Goal: Information Seeking & Learning: Learn about a topic

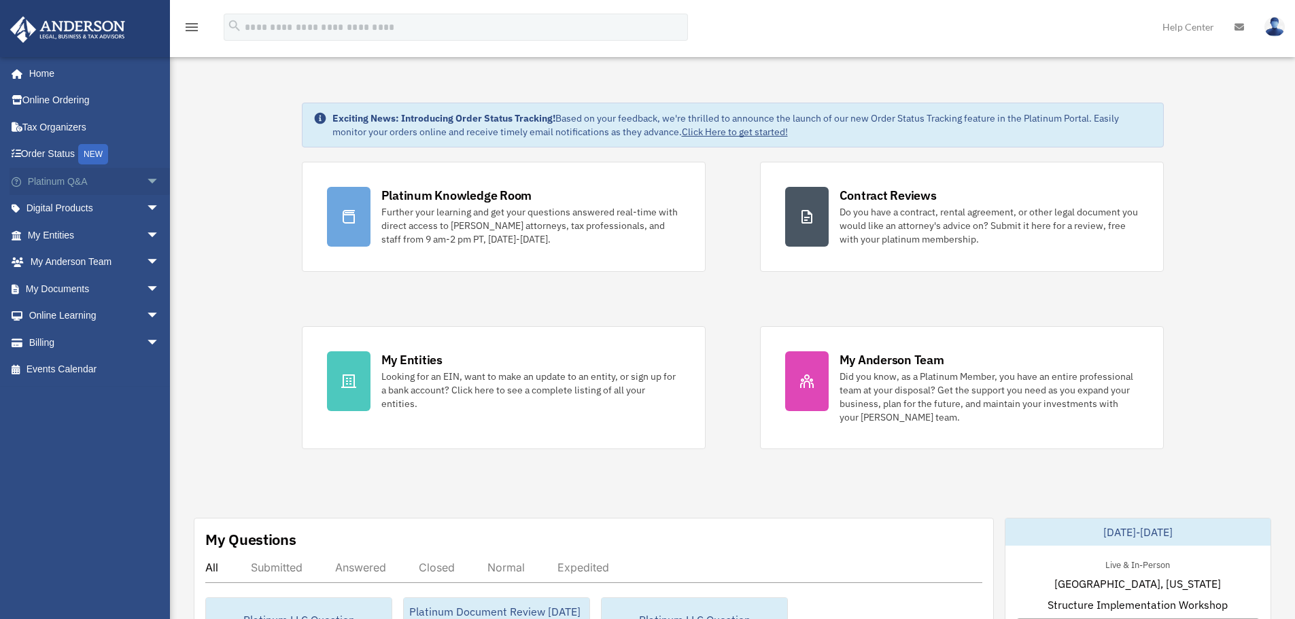
click at [146, 182] on span "arrow_drop_down" at bounding box center [159, 182] width 27 height 28
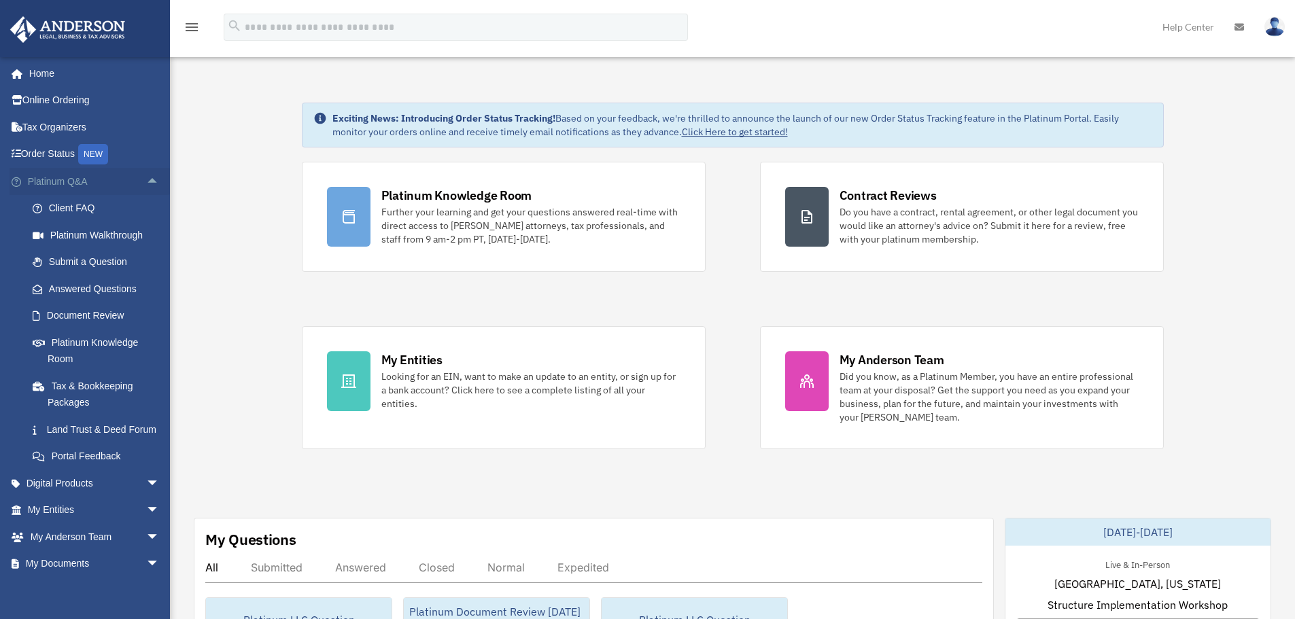
click at [146, 182] on span "arrow_drop_up" at bounding box center [159, 182] width 27 height 28
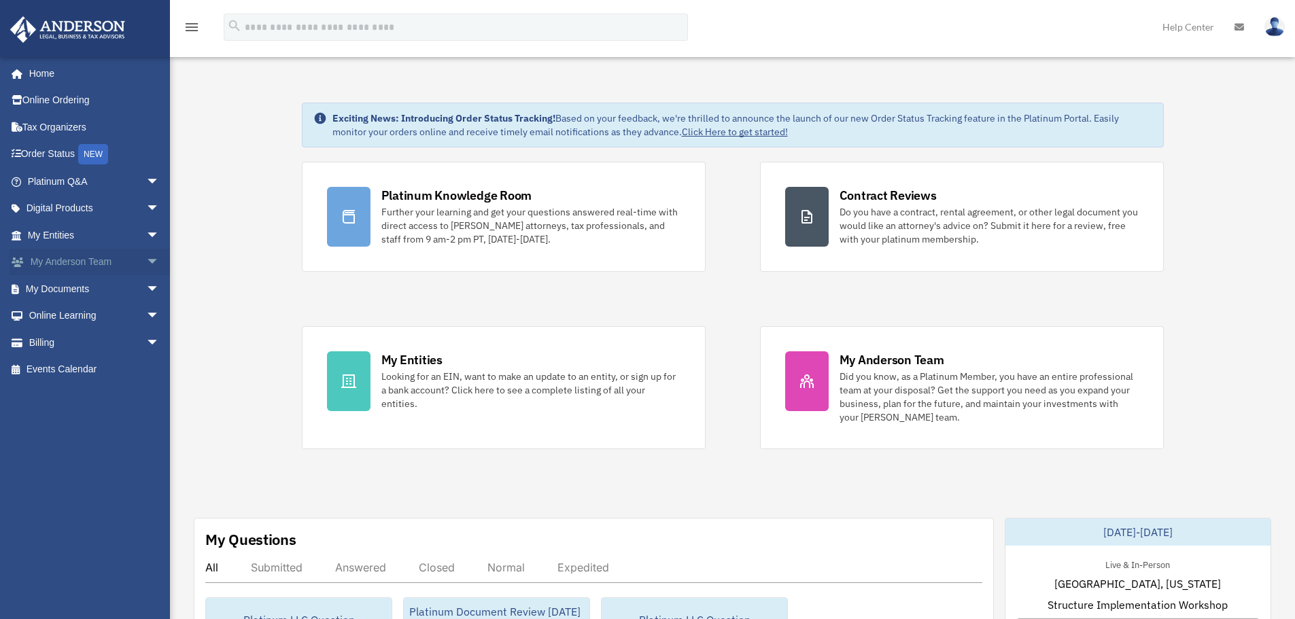
click at [146, 257] on span "arrow_drop_down" at bounding box center [159, 263] width 27 height 28
click at [146, 364] on span "arrow_drop_down" at bounding box center [159, 370] width 27 height 28
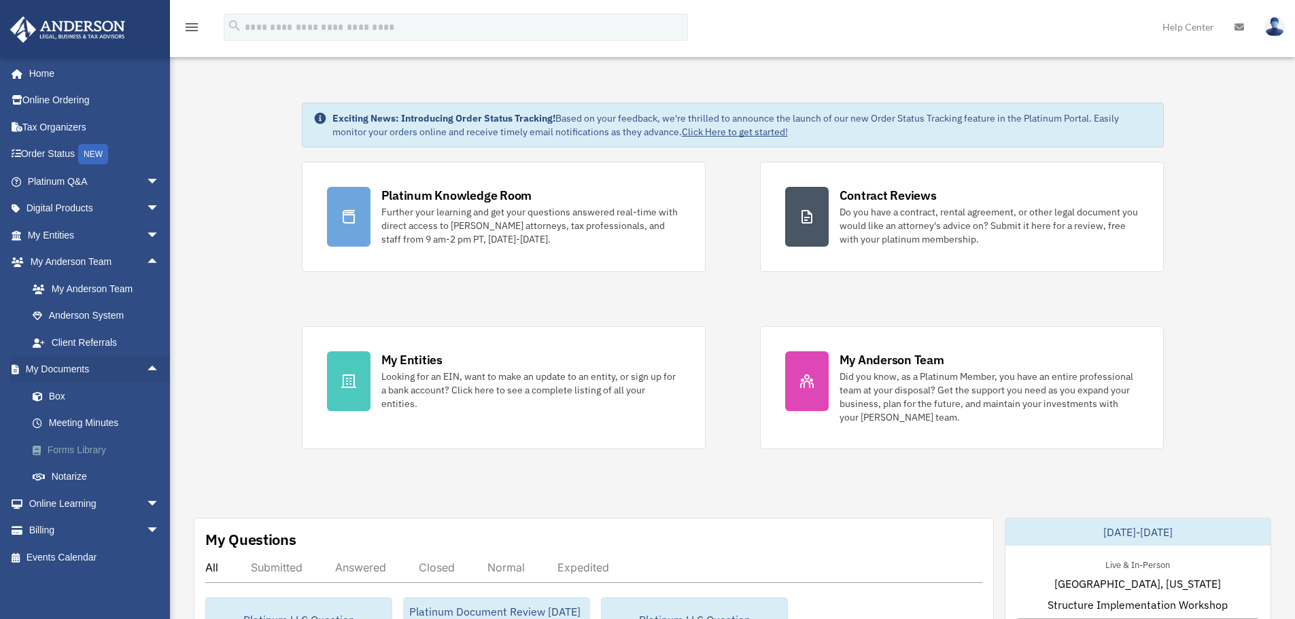
scroll to position [1, 0]
click at [146, 499] on span "arrow_drop_down" at bounding box center [159, 504] width 27 height 28
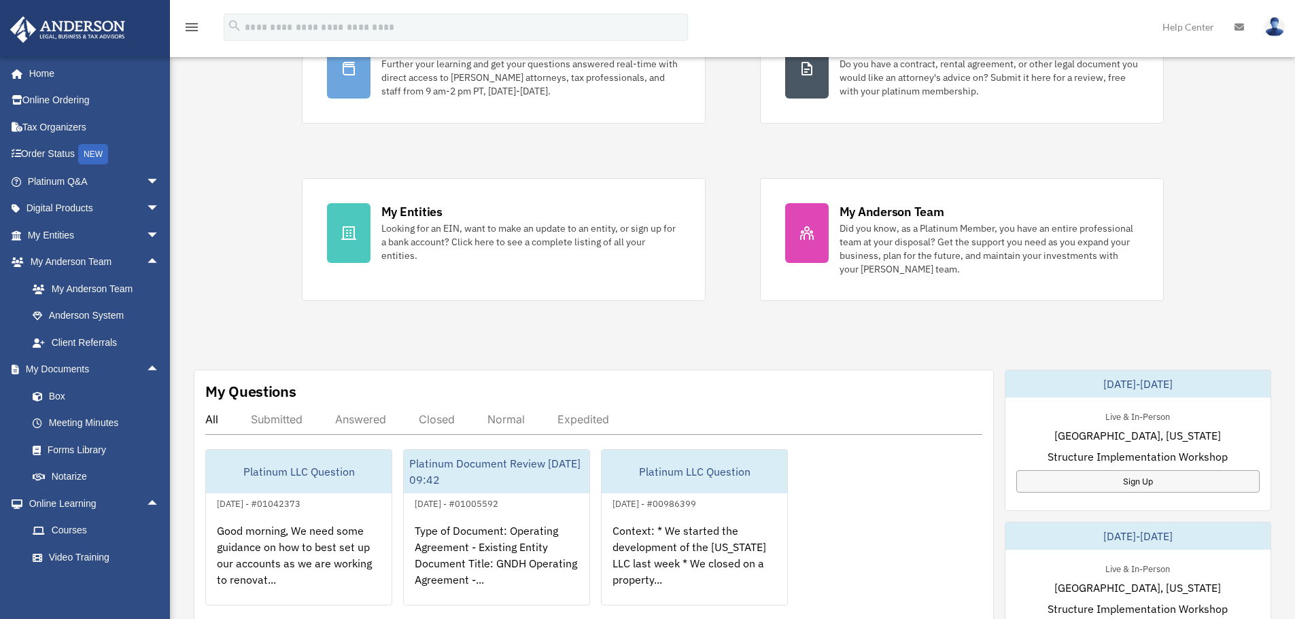
scroll to position [0, 0]
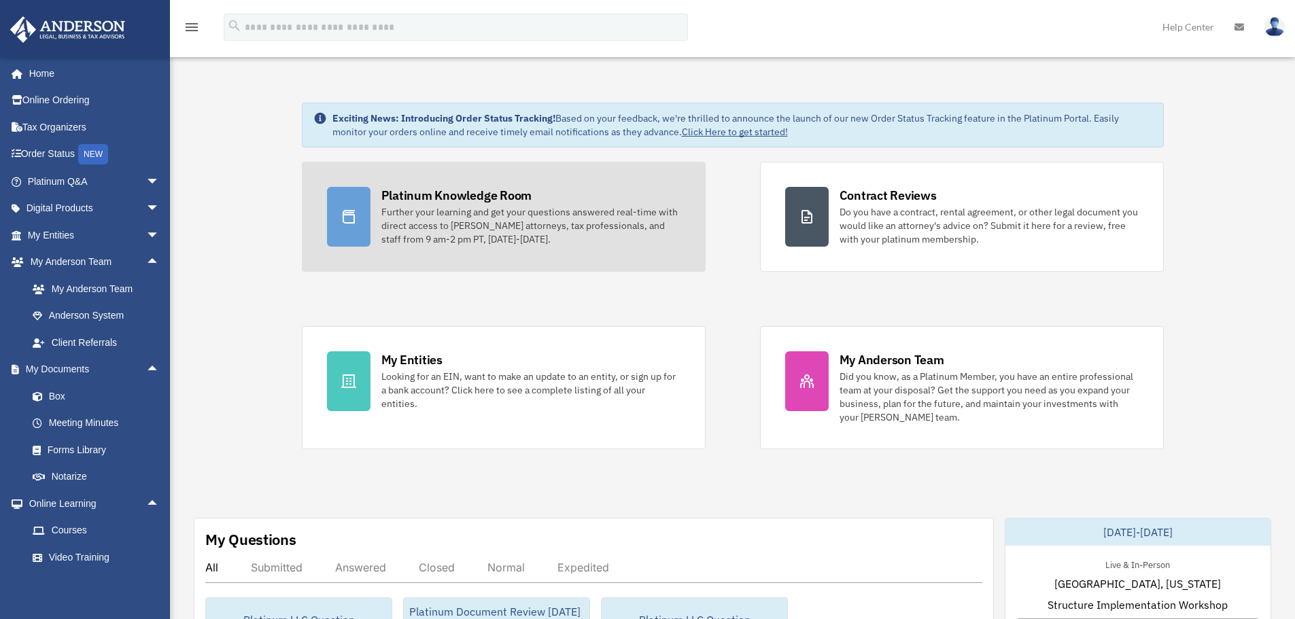
click at [498, 222] on div "Further your learning and get your questions answered real-time with direct acc…" at bounding box center [530, 225] width 299 height 41
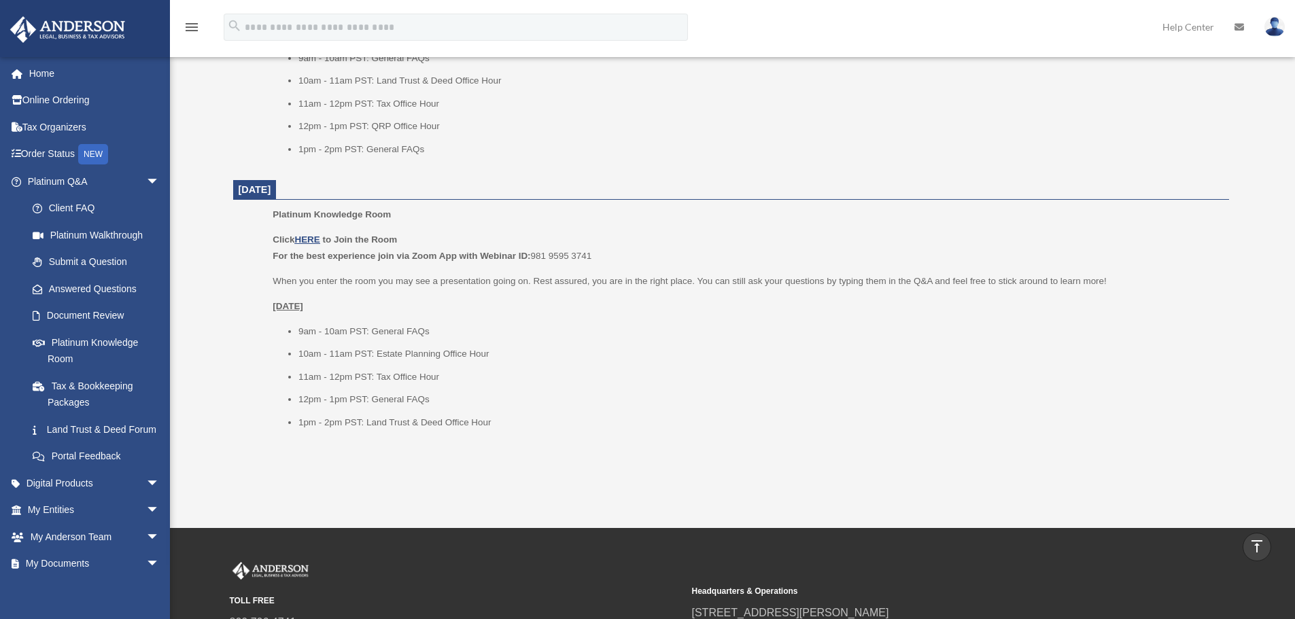
scroll to position [1564, 0]
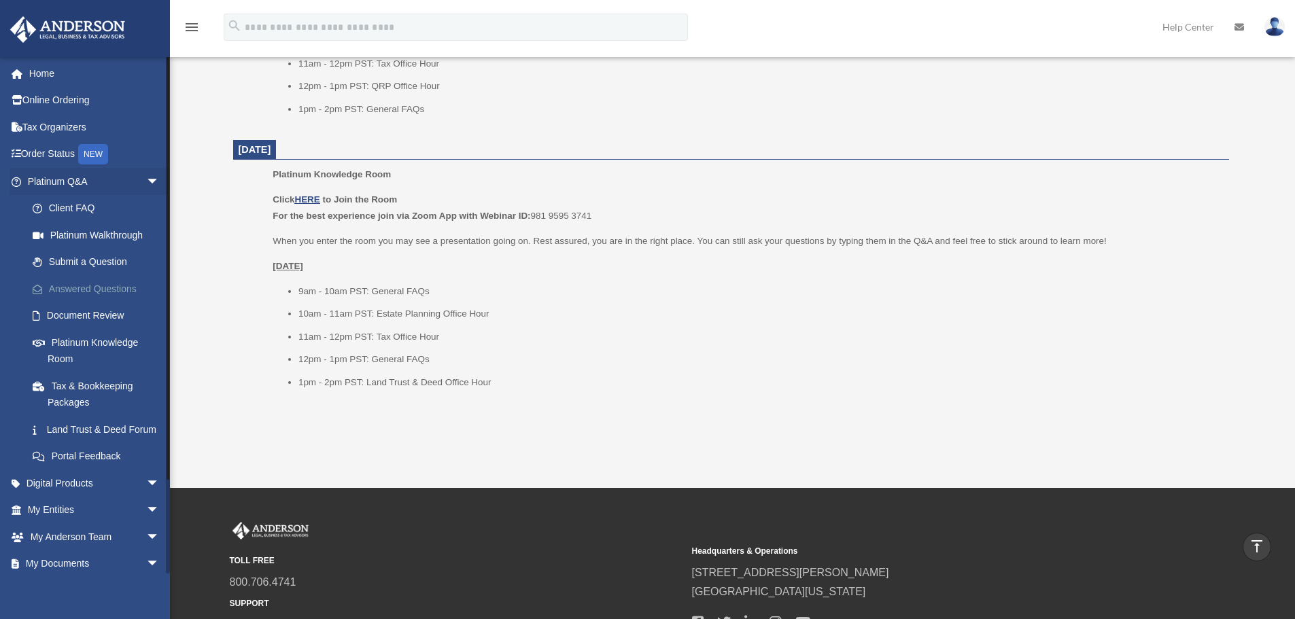
click at [126, 285] on link "Answered Questions" at bounding box center [99, 288] width 161 height 27
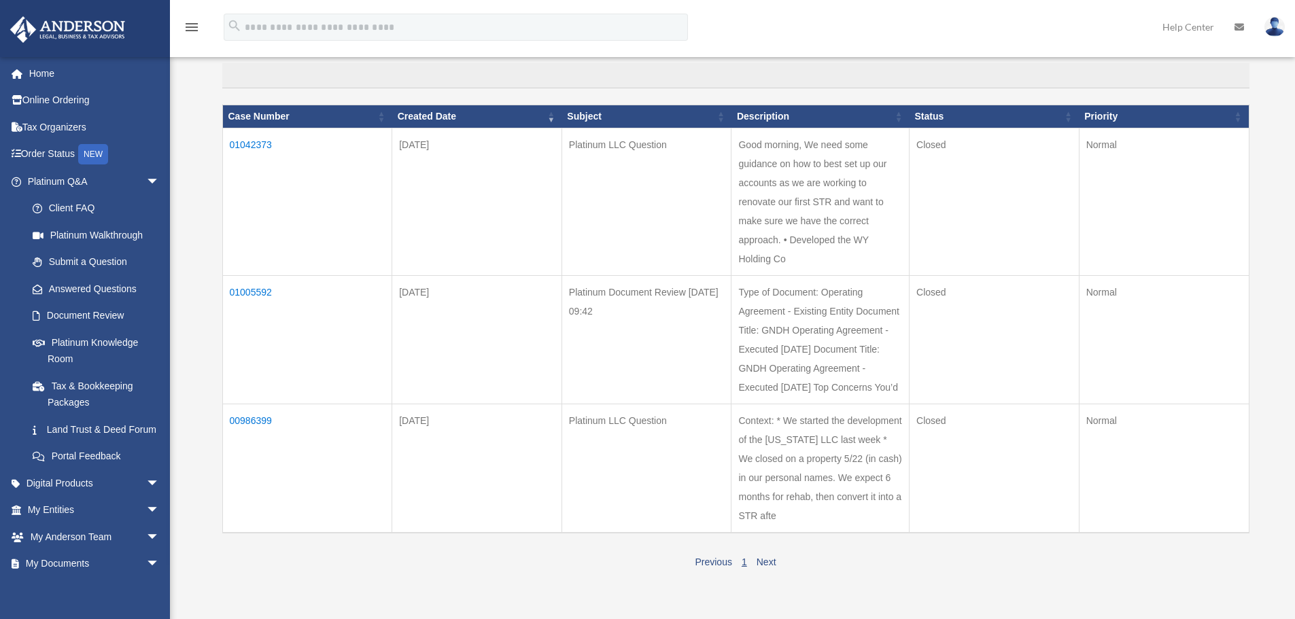
scroll to position [136, 0]
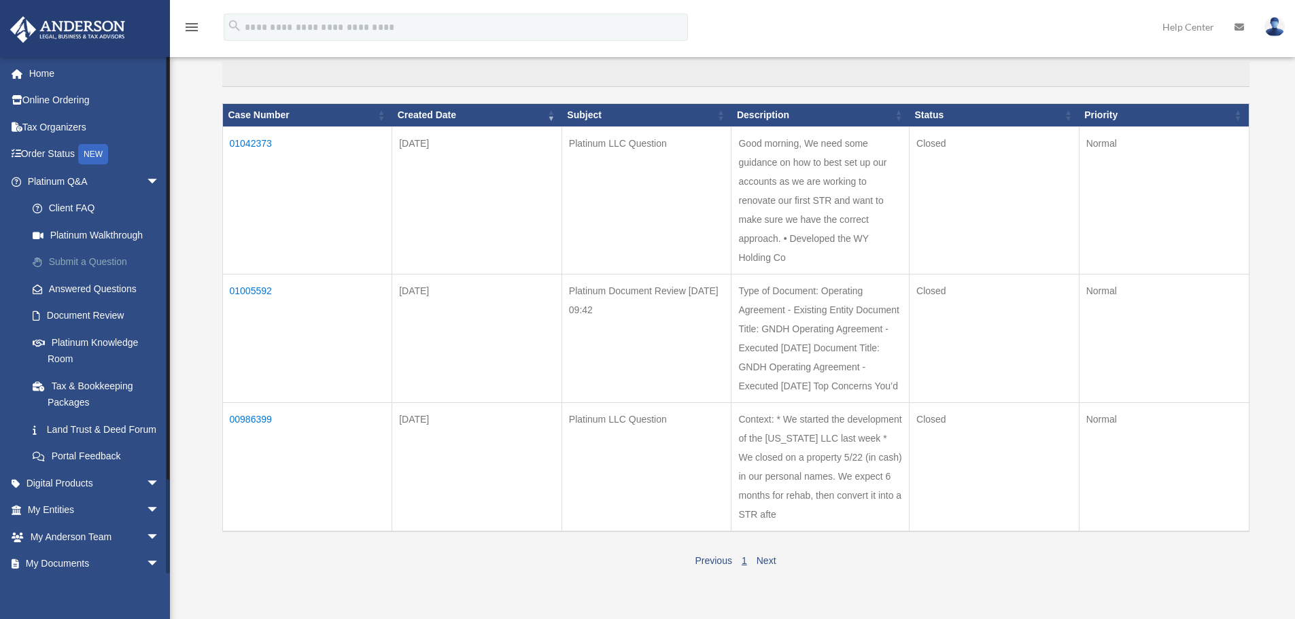
click at [79, 260] on link "Submit a Question" at bounding box center [99, 262] width 161 height 27
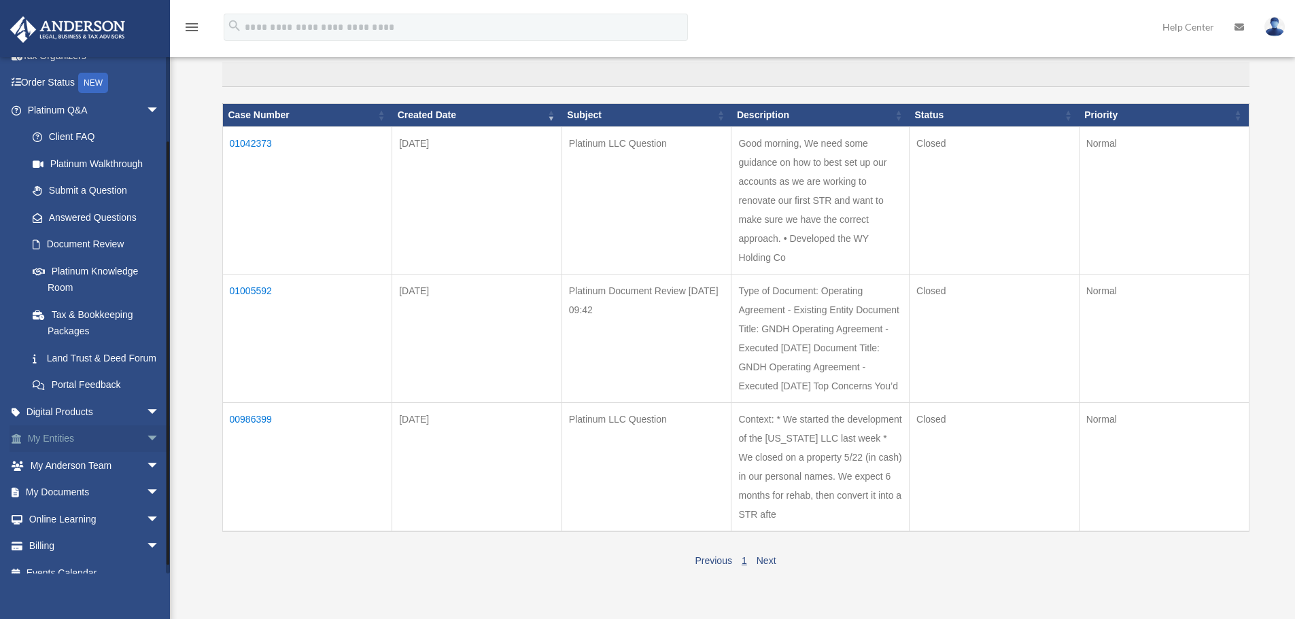
scroll to position [104, 0]
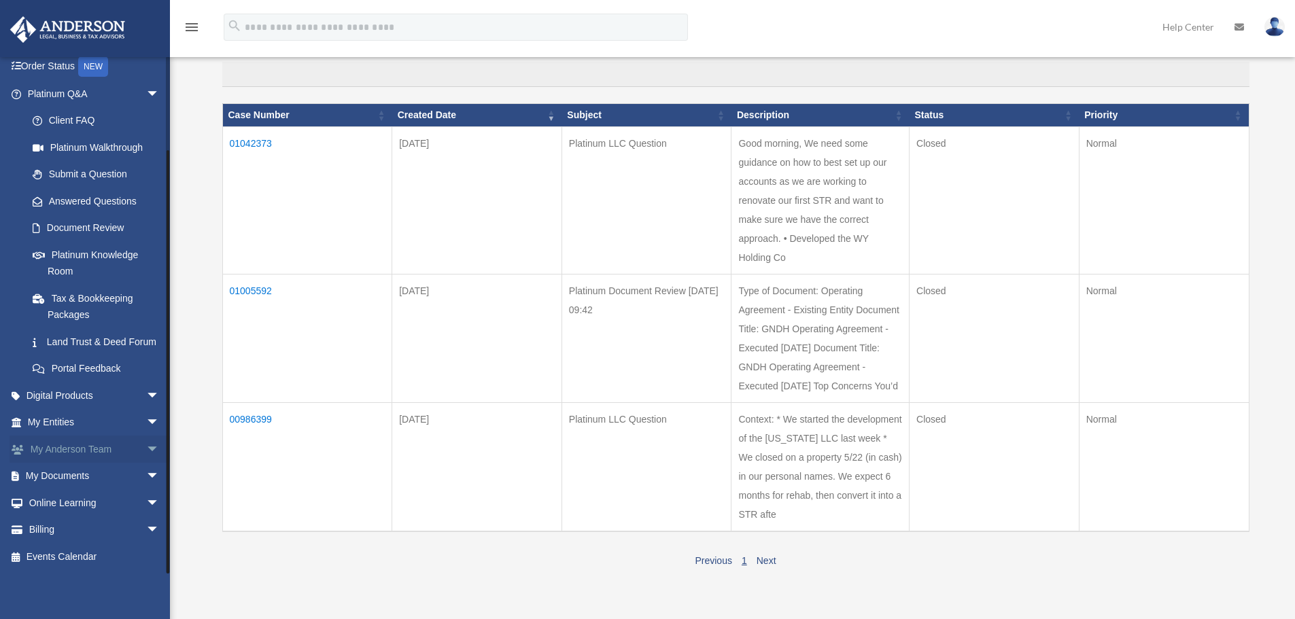
click at [146, 449] on span "arrow_drop_down" at bounding box center [159, 450] width 27 height 28
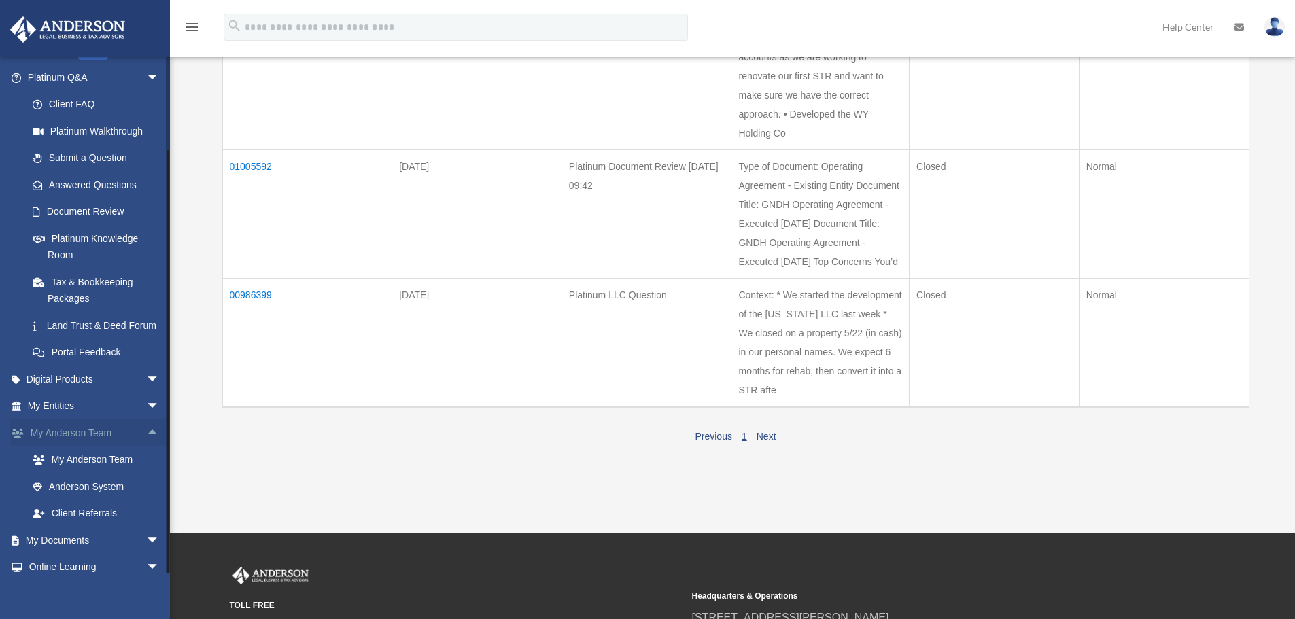
scroll to position [272, 0]
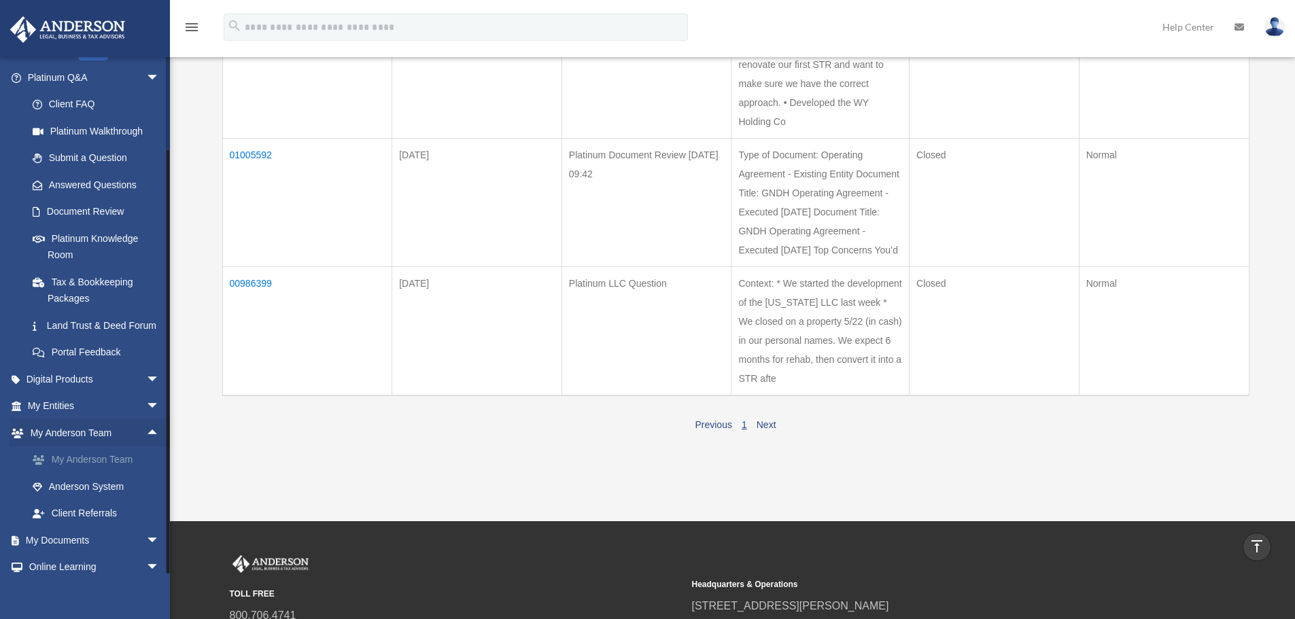
click at [107, 472] on link "My Anderson Team" at bounding box center [99, 460] width 161 height 27
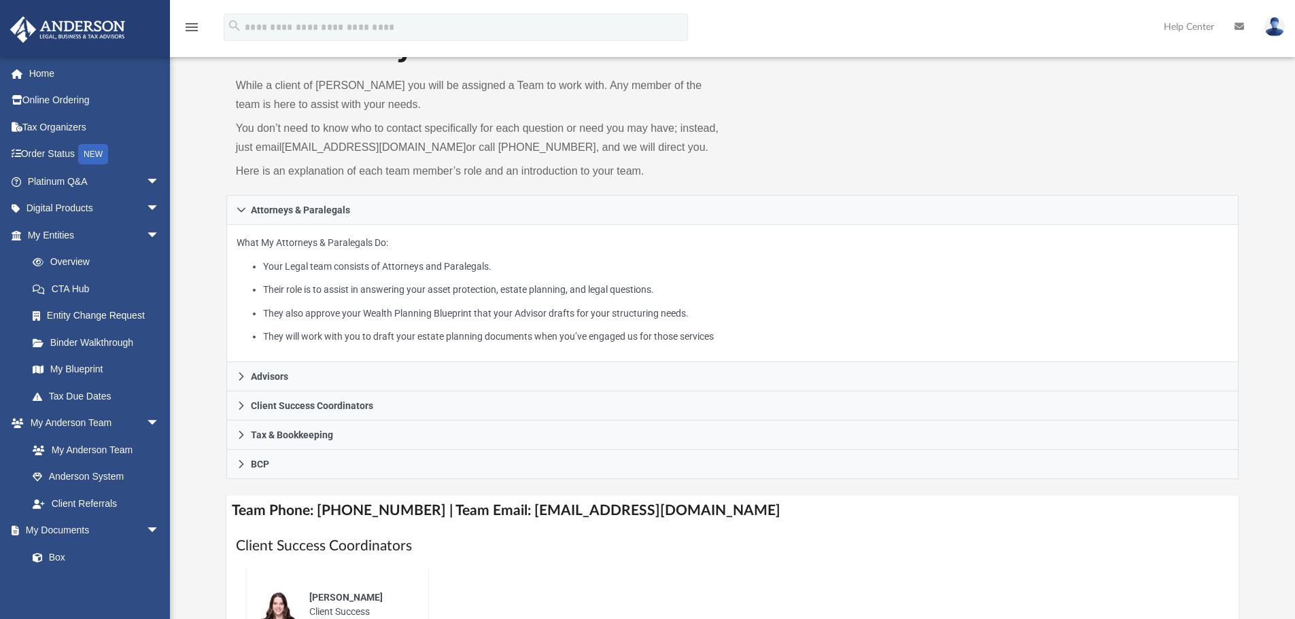
scroll to position [136, 0]
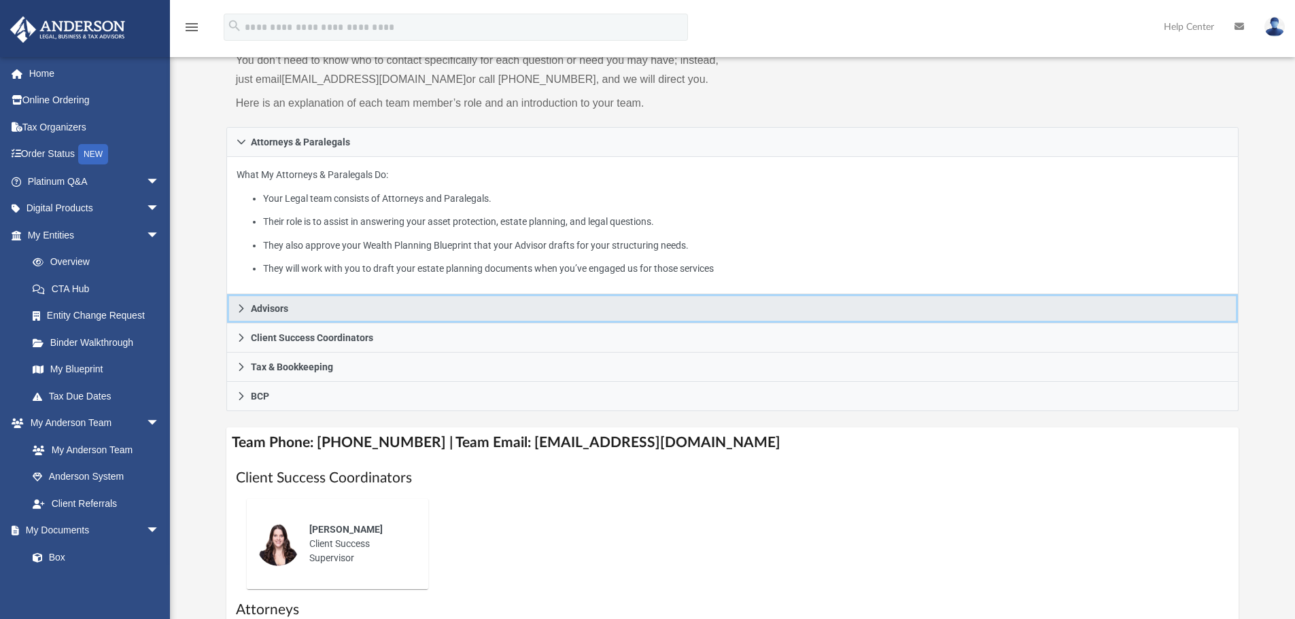
click at [235, 311] on link "Advisors" at bounding box center [732, 308] width 1013 height 29
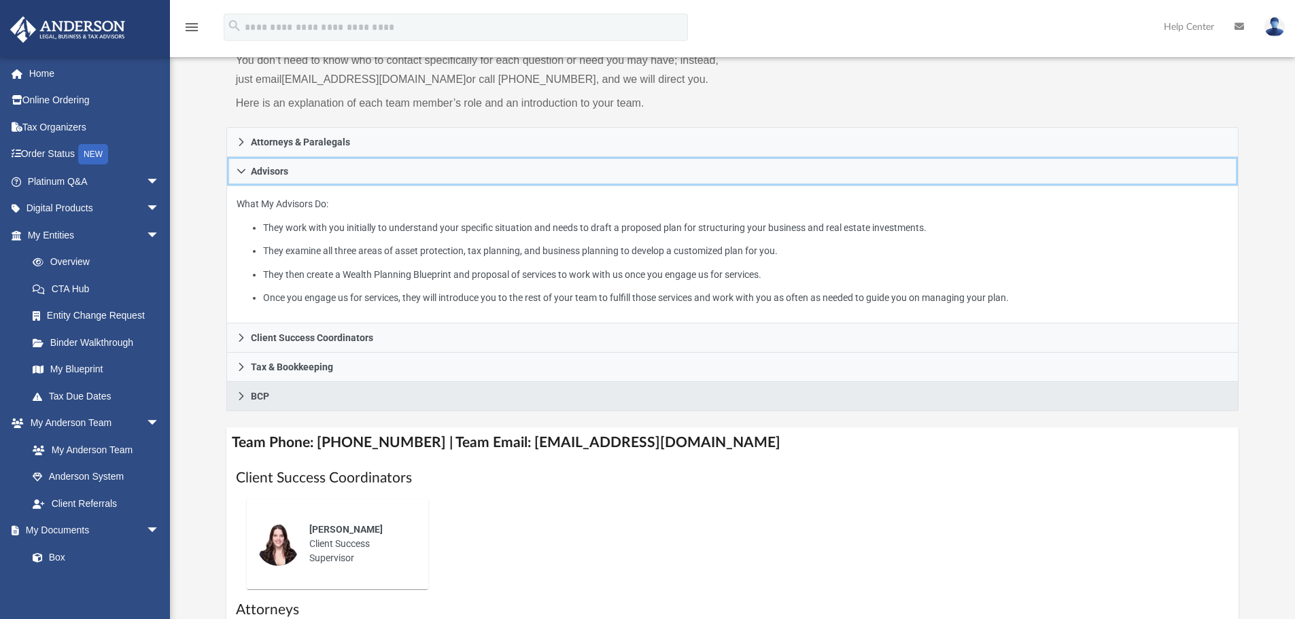
scroll to position [0, 0]
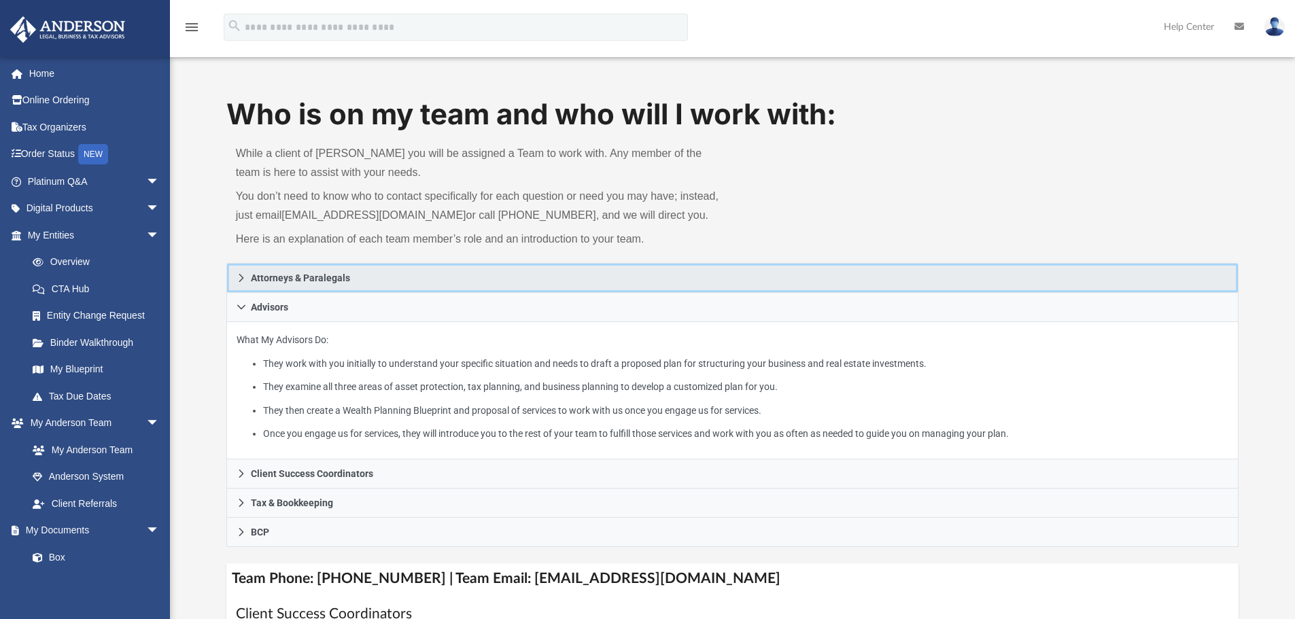
click at [322, 277] on span "Attorneys & Paralegals" at bounding box center [300, 278] width 99 height 10
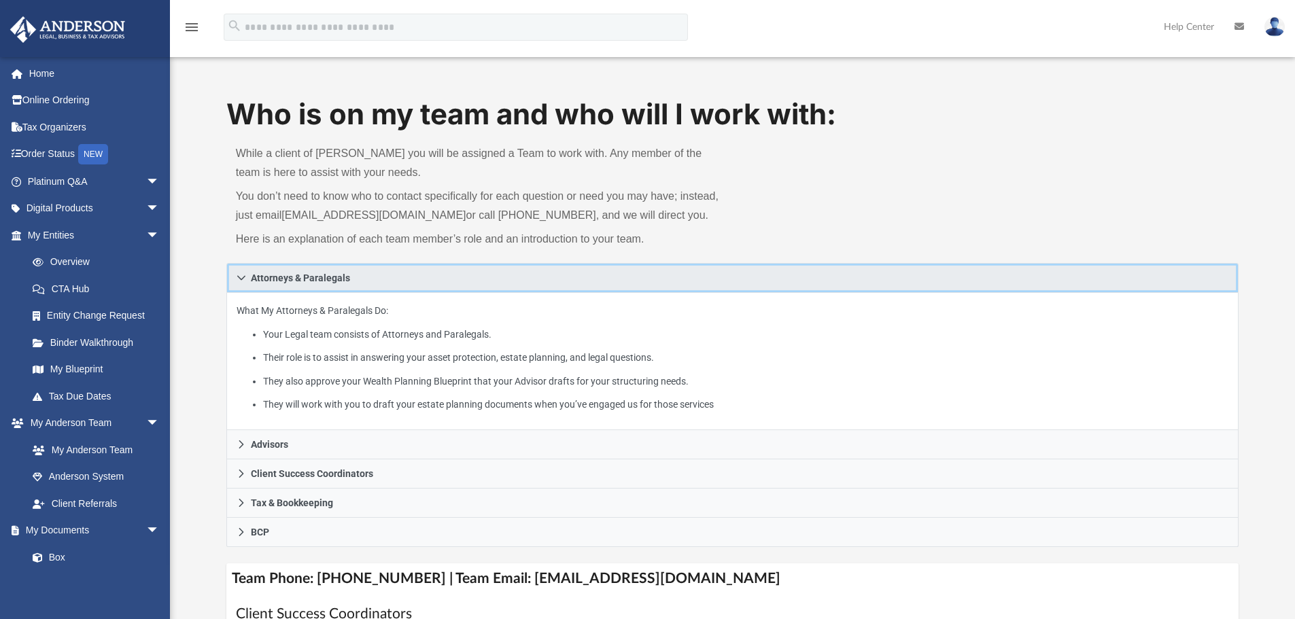
scroll to position [68, 0]
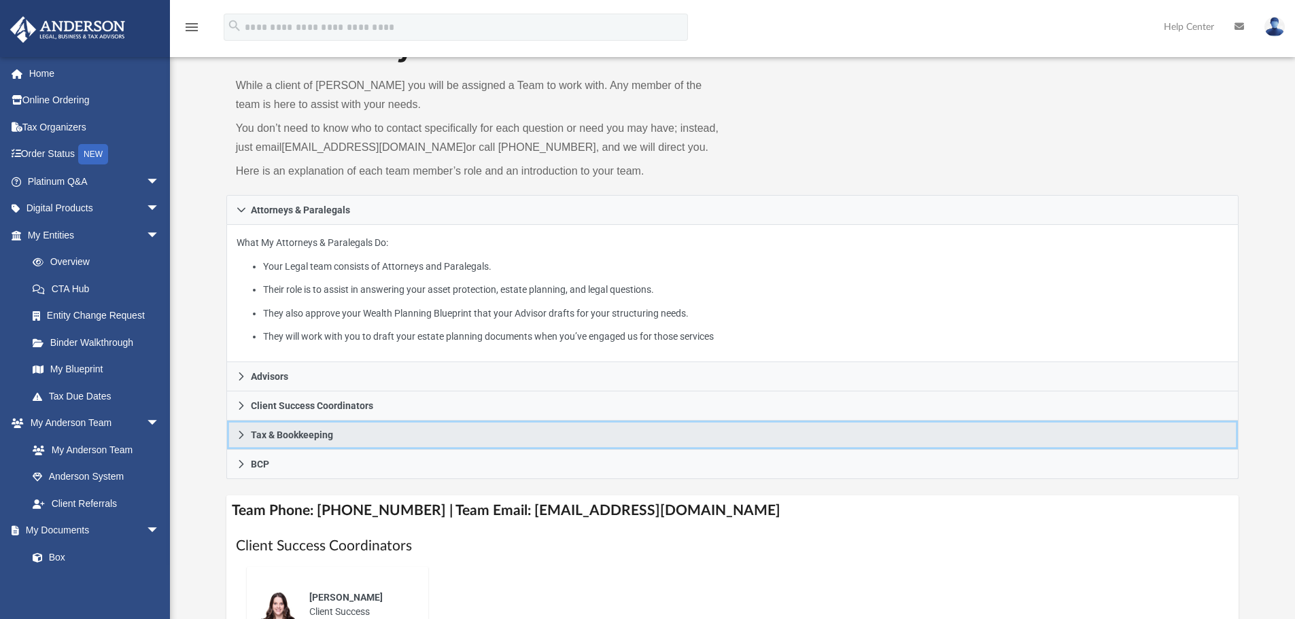
click at [288, 435] on span "Tax & Bookkeeping" at bounding box center [292, 435] width 82 height 10
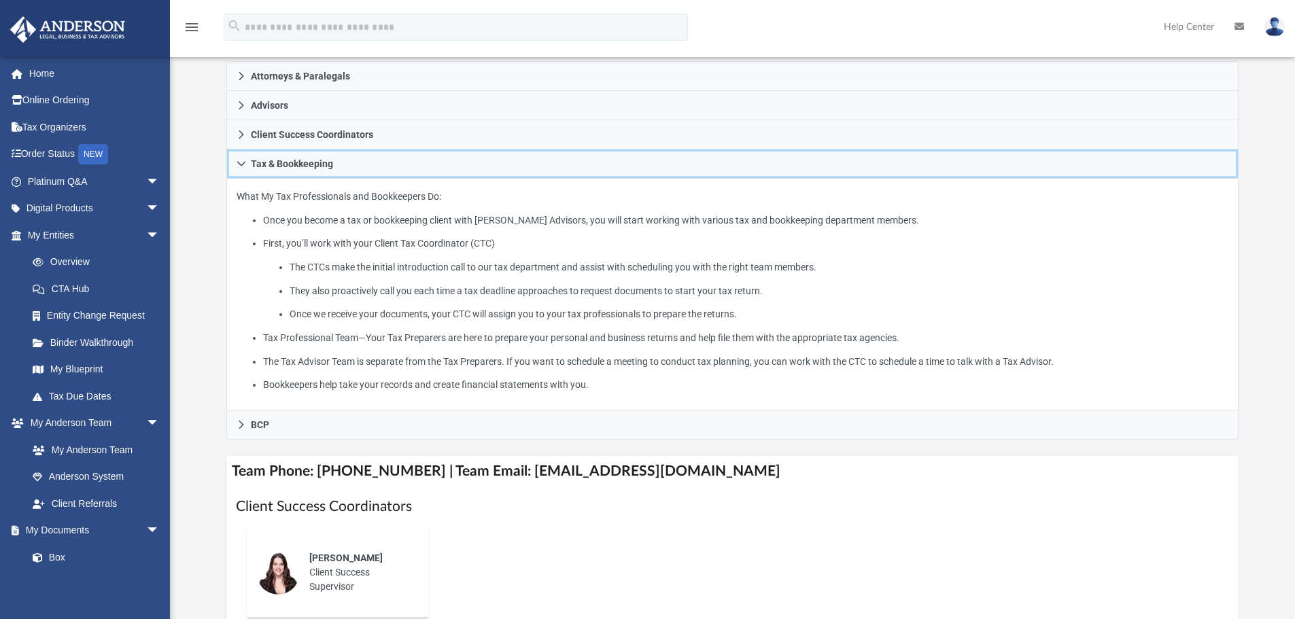
scroll to position [204, 0]
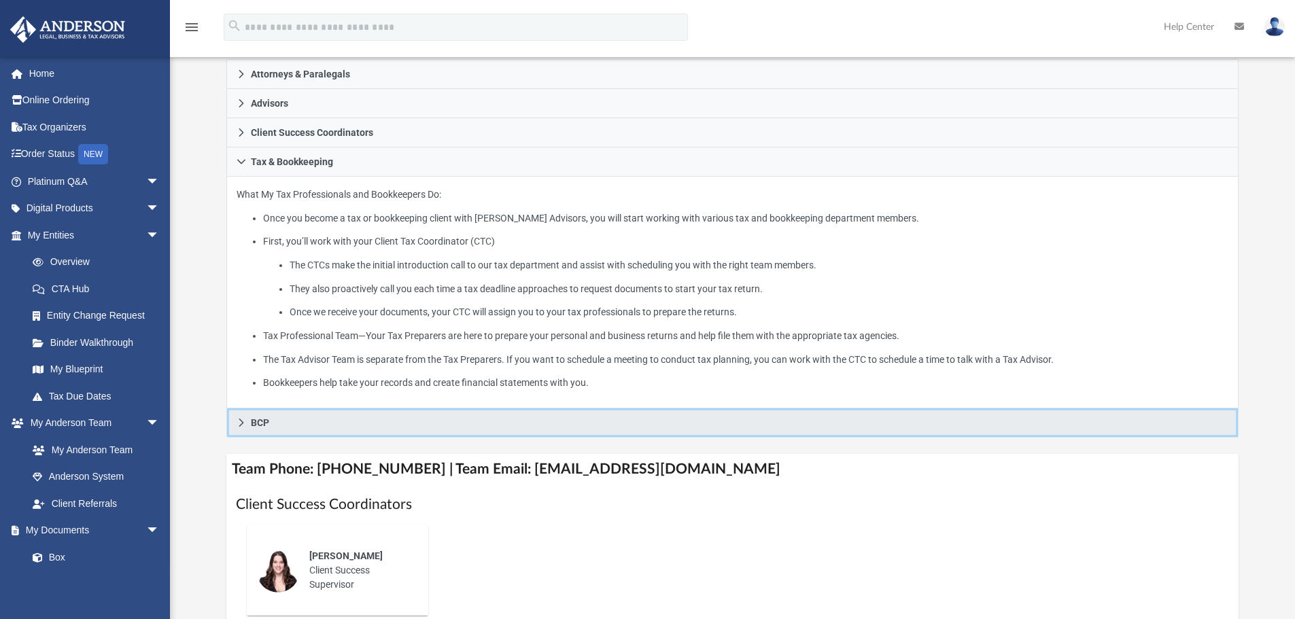
click at [252, 423] on span "BCP" at bounding box center [260, 423] width 18 height 10
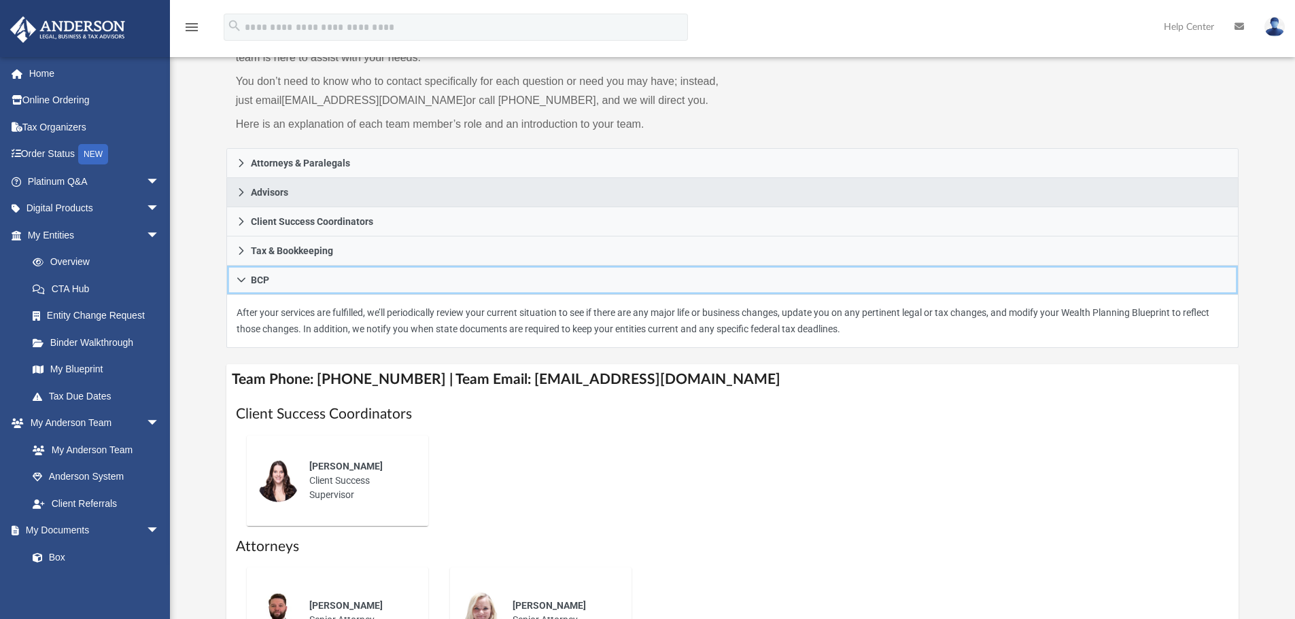
scroll to position [0, 0]
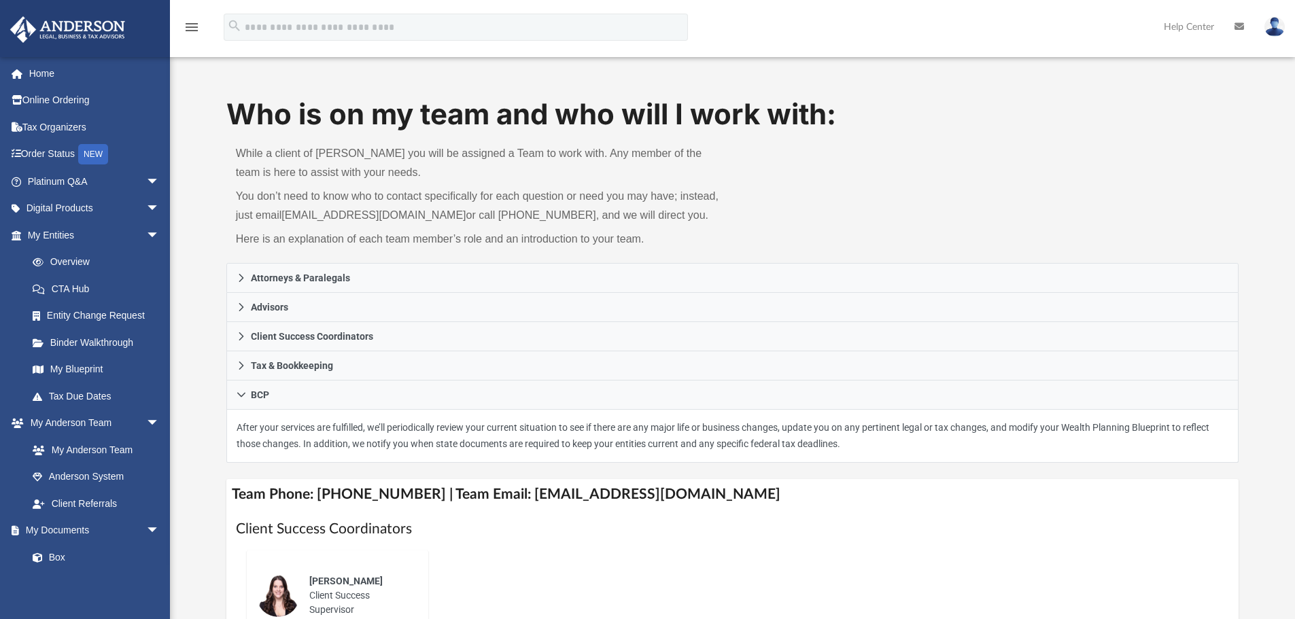
click at [1271, 27] on img at bounding box center [1275, 27] width 20 height 20
click at [1119, 152] on div "Who is on my team and who will I work with: While a client of Anderson you will…" at bounding box center [732, 179] width 1013 height 169
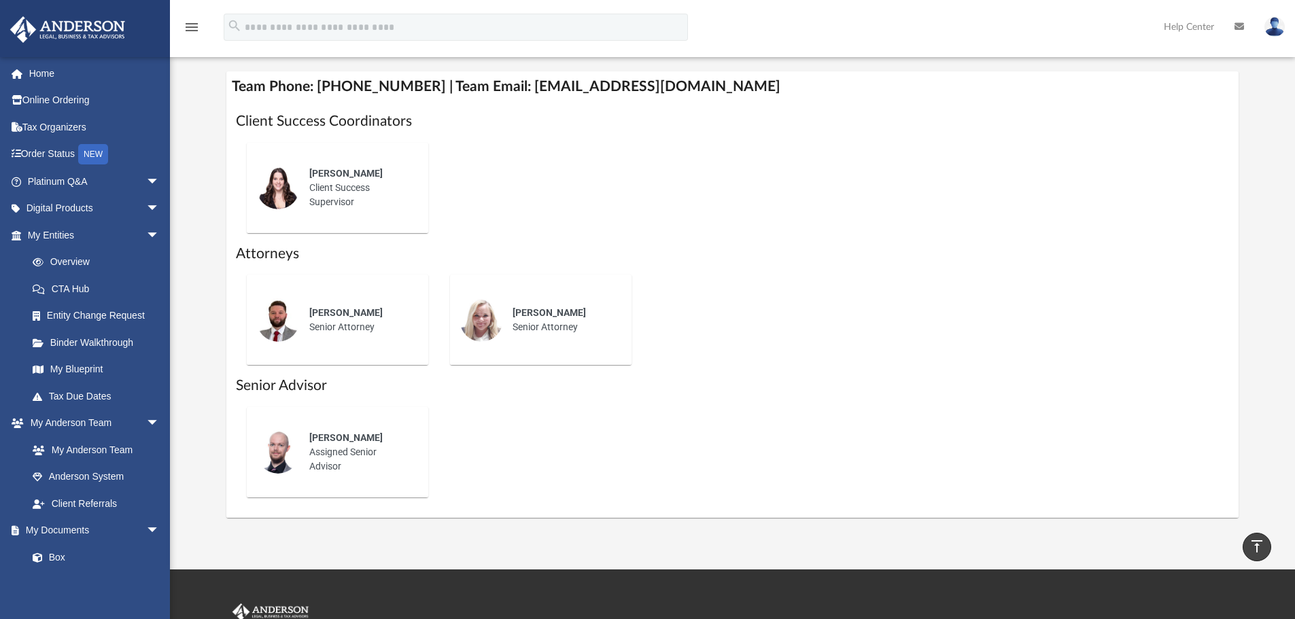
scroll to position [340, 0]
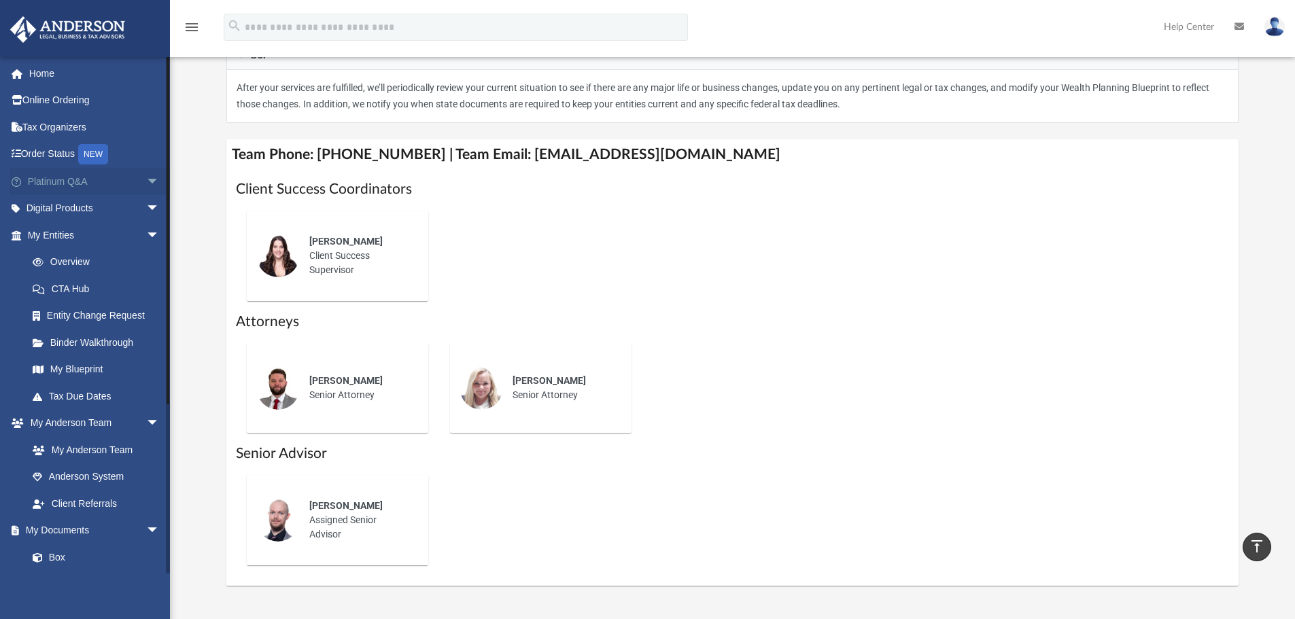
click at [146, 177] on span "arrow_drop_down" at bounding box center [159, 182] width 27 height 28
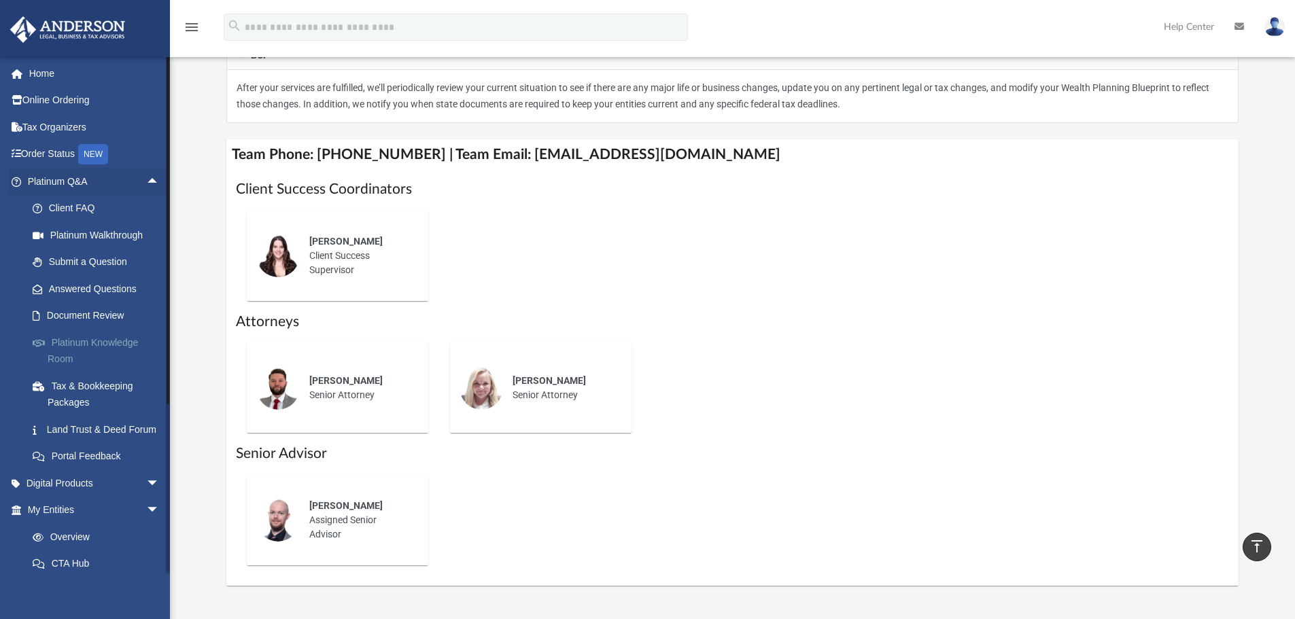
click at [91, 337] on link "Platinum Knowledge Room" at bounding box center [99, 351] width 161 height 44
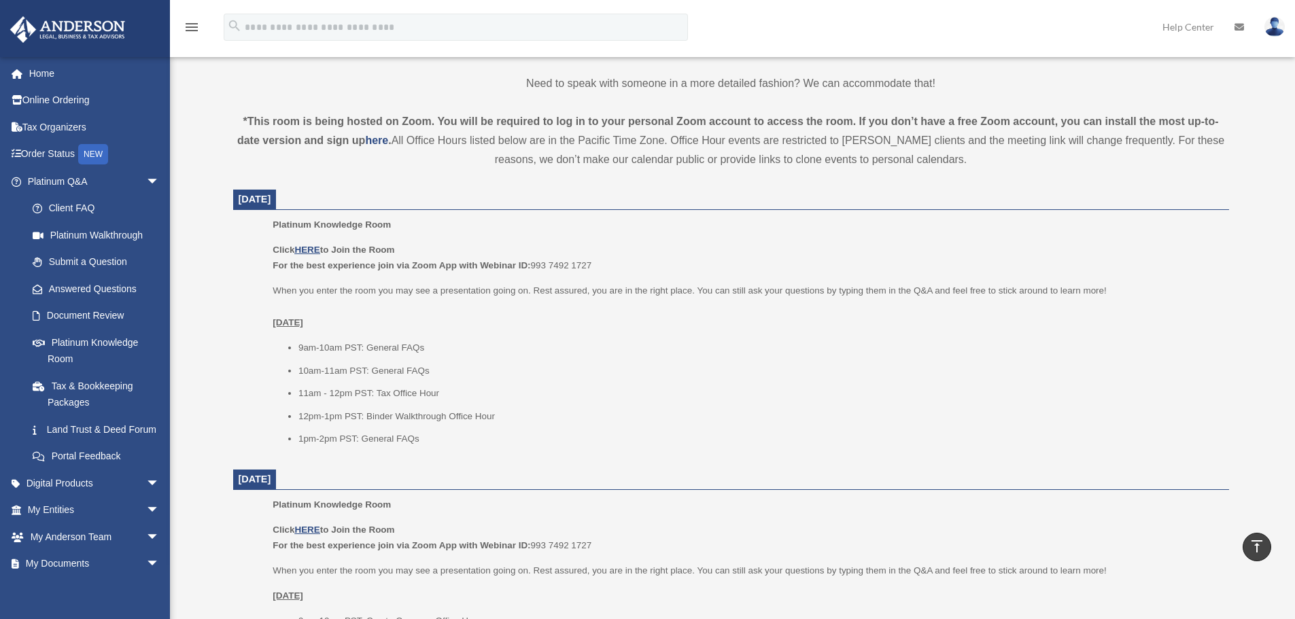
scroll to position [408, 0]
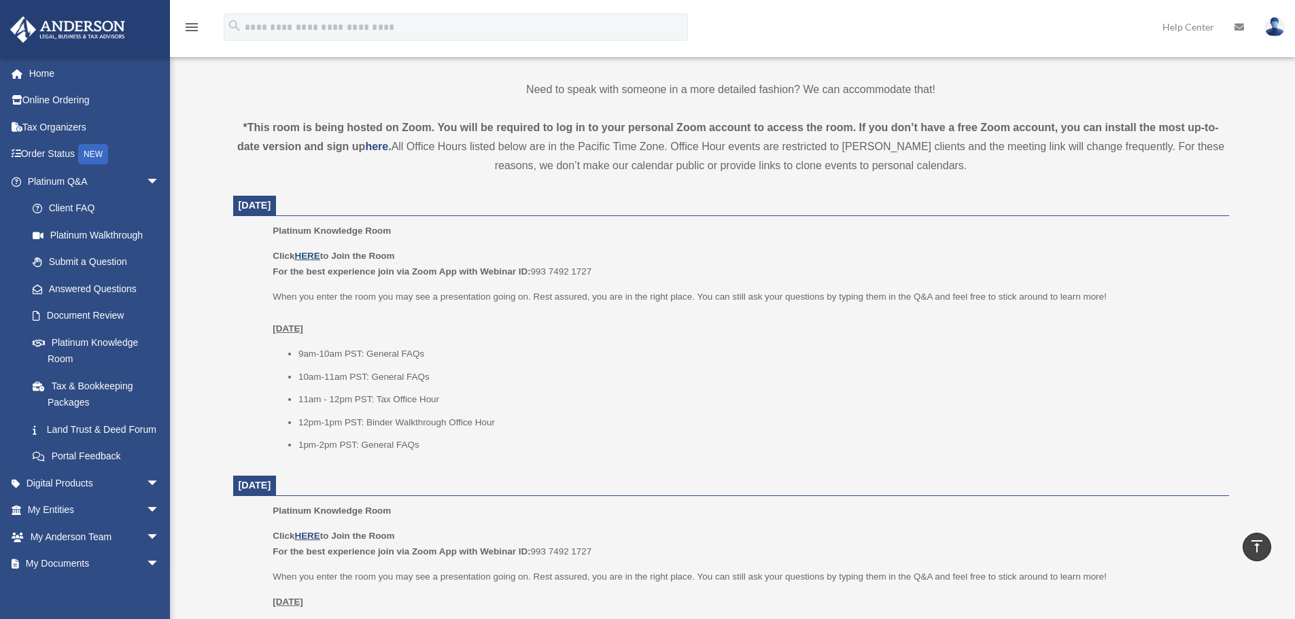
click at [309, 255] on u "HERE" at bounding box center [306, 256] width 25 height 10
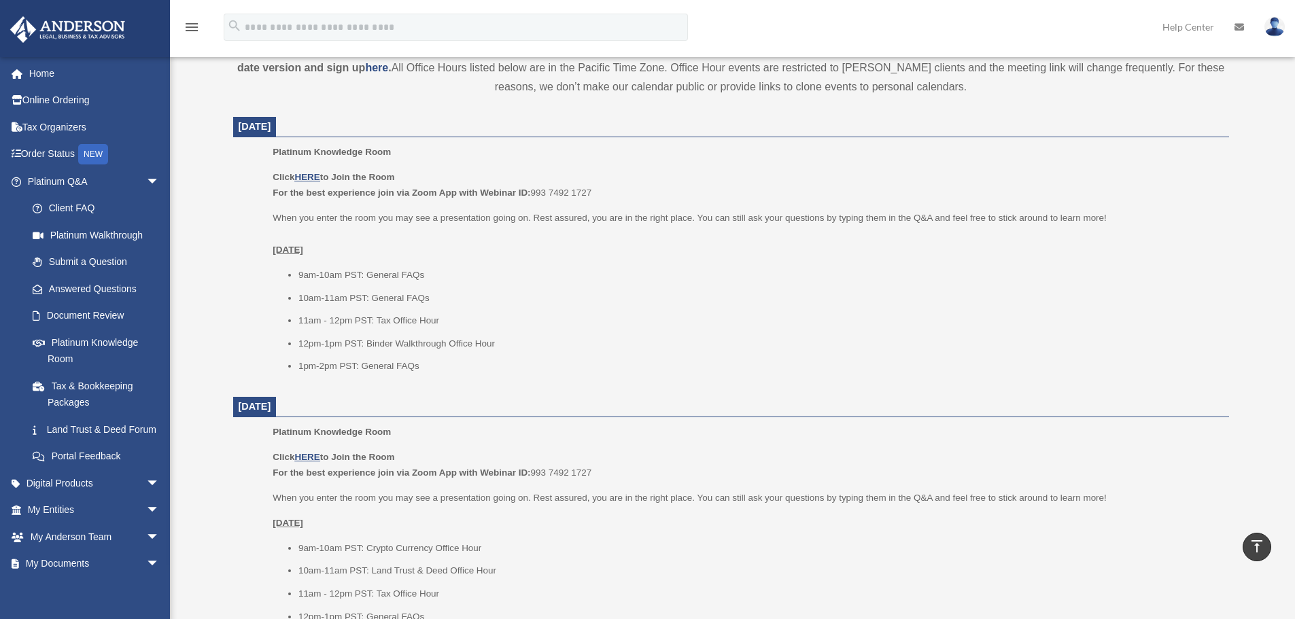
scroll to position [476, 0]
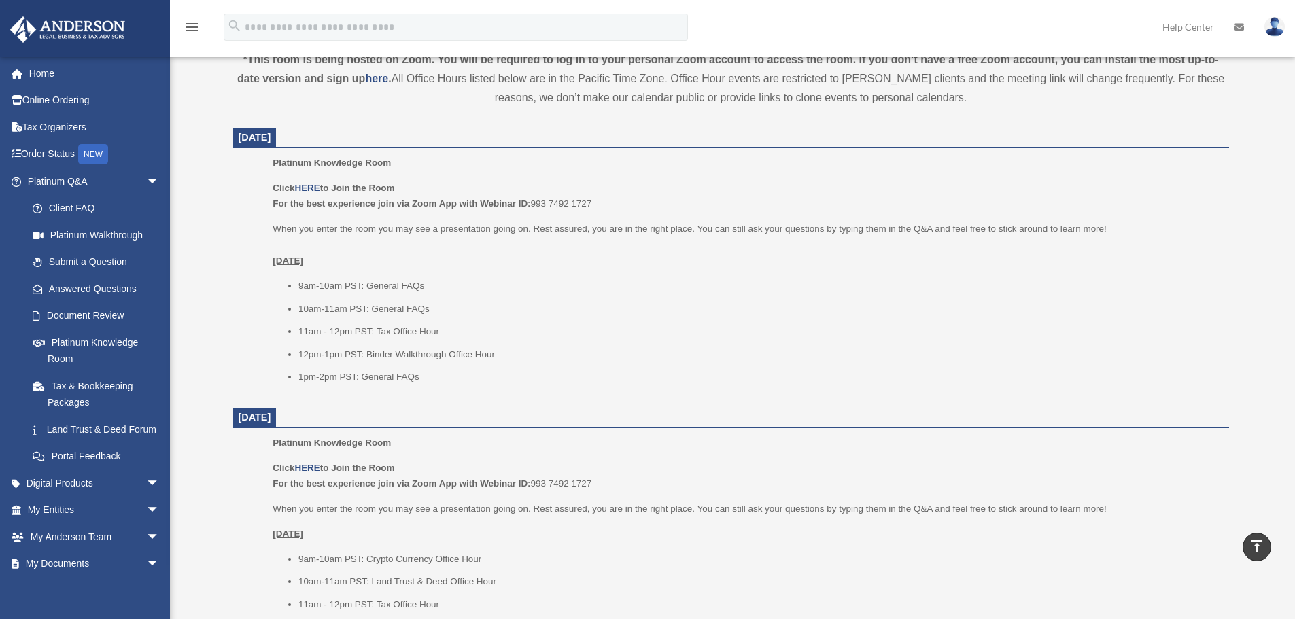
click at [449, 337] on li "11am - 12pm PST: Tax Office Hour" at bounding box center [758, 332] width 921 height 16
click at [310, 185] on u "HERE" at bounding box center [306, 188] width 25 height 10
